Goal: Task Accomplishment & Management: Manage account settings

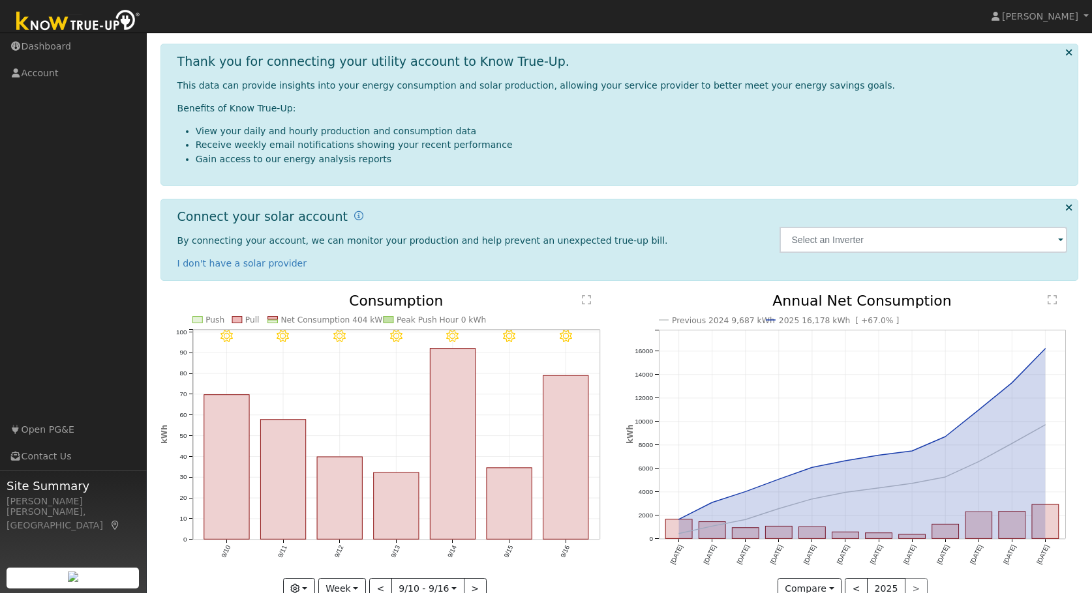
scroll to position [77, 0]
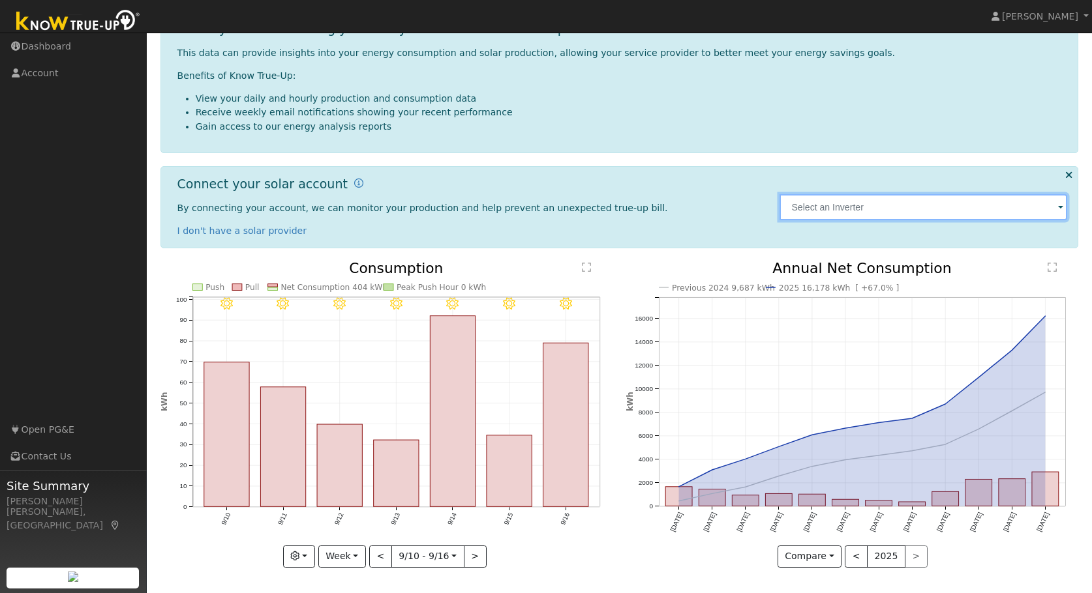
click at [851, 213] on input "text" at bounding box center [923, 207] width 288 height 26
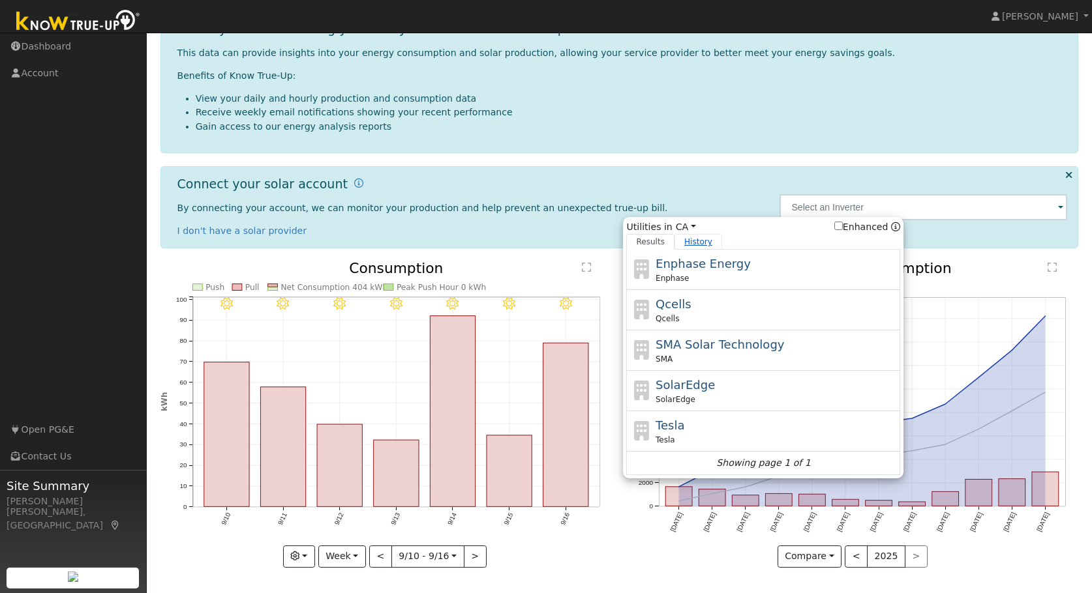
click at [710, 244] on link "History" at bounding box center [698, 242] width 48 height 16
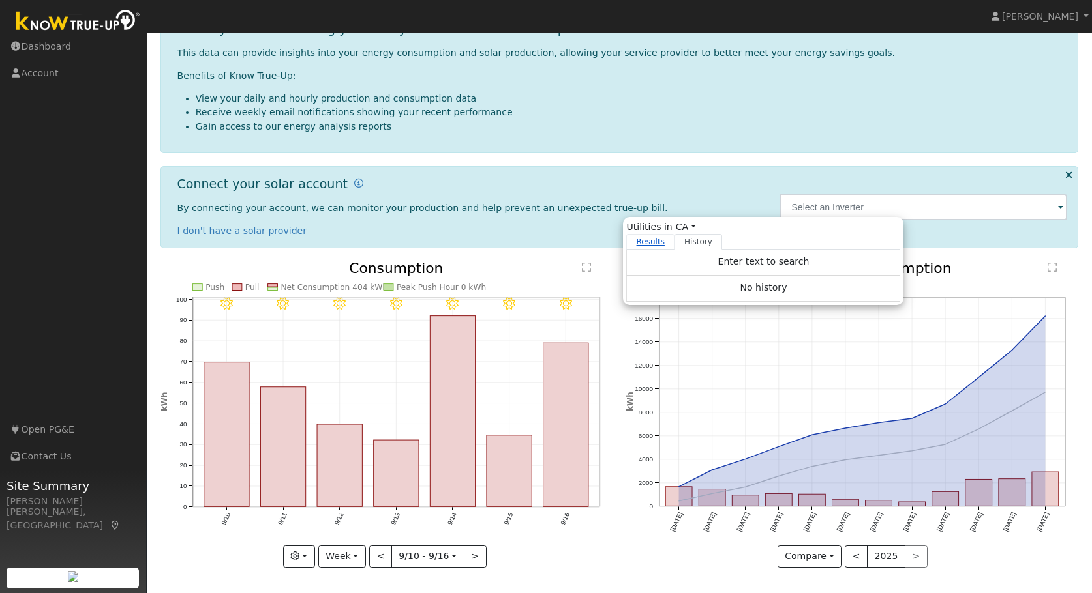
click at [647, 246] on link "Results" at bounding box center [650, 242] width 48 height 16
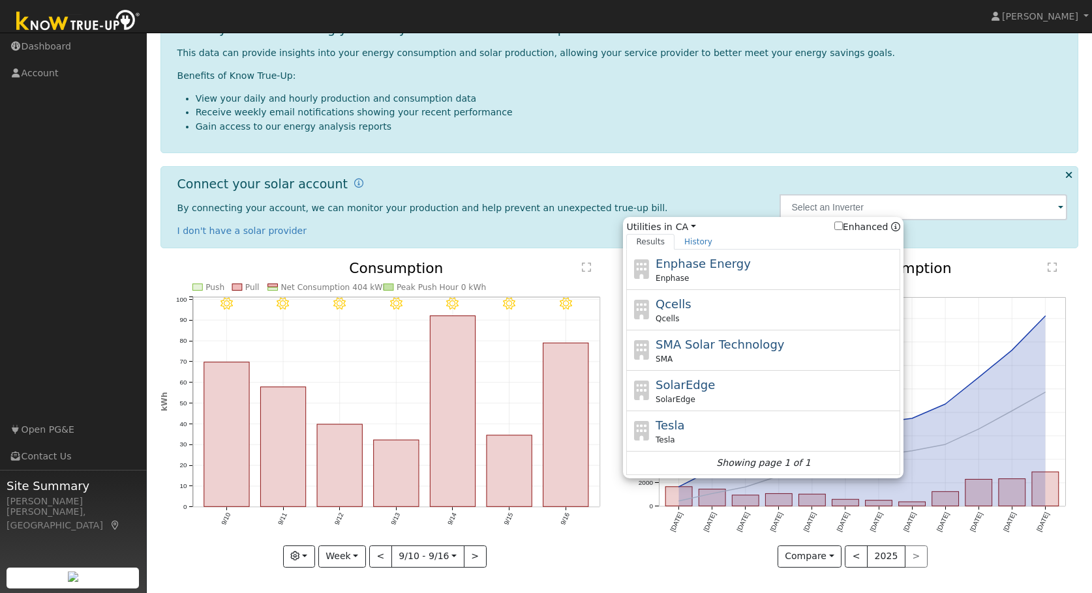
click at [673, 188] on div "Connect your solar account By connecting your account, we can monitor your prod…" at bounding box center [471, 207] width 602 height 61
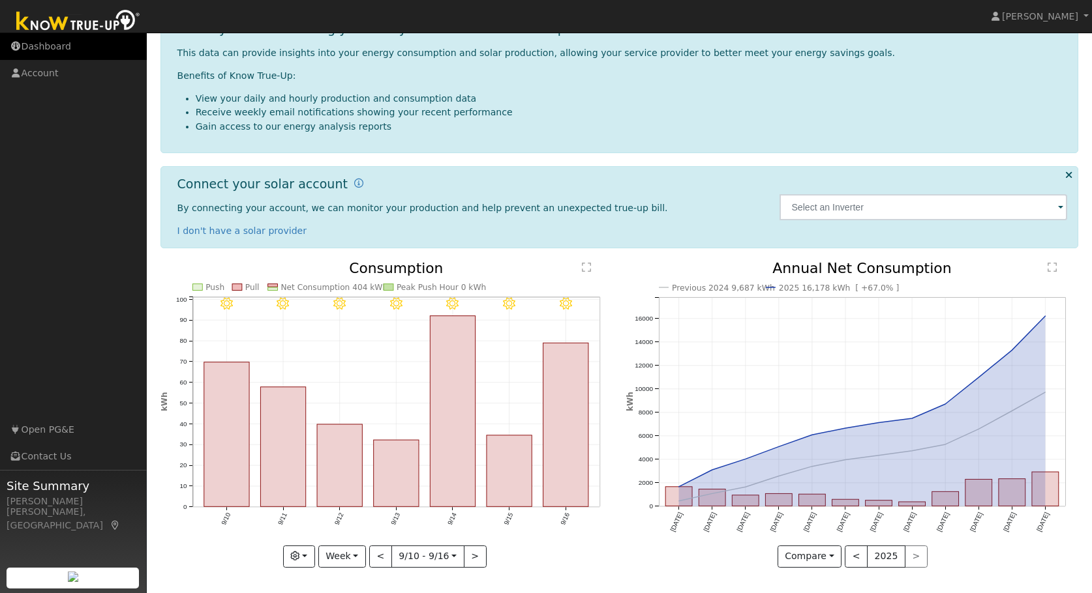
click at [44, 47] on link "Dashboard" at bounding box center [73, 46] width 147 height 27
